Goal: Go to known website: Go to known website

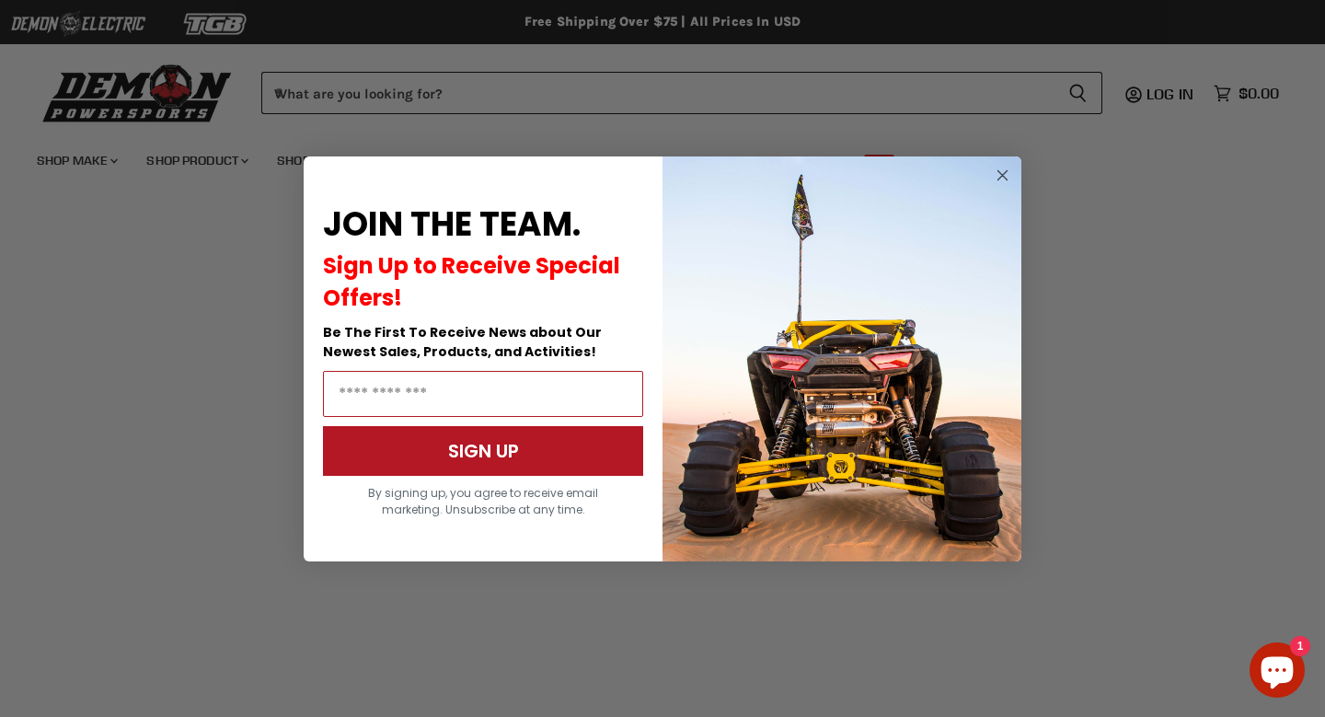
scroll to position [386, 0]
